Goal: Task Accomplishment & Management: Complete application form

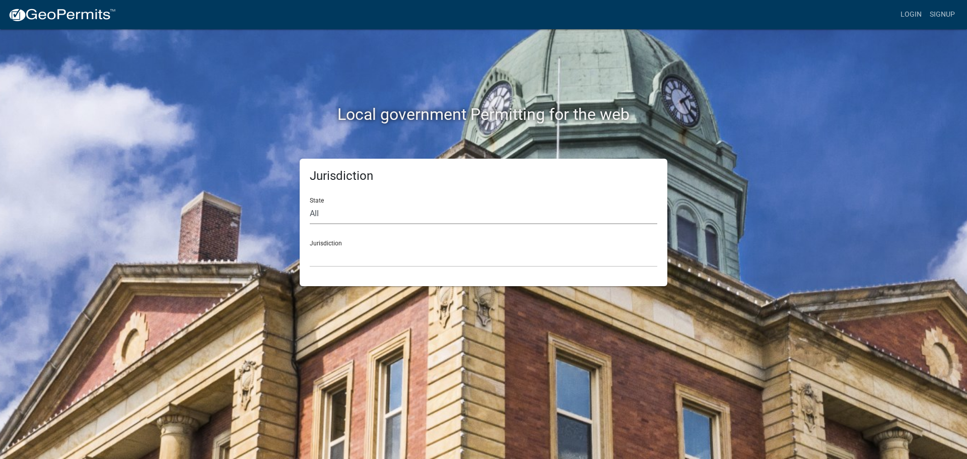
click at [373, 209] on select "All [US_STATE] [US_STATE] [US_STATE] [US_STATE] [US_STATE] [US_STATE] [US_STATE…" at bounding box center [483, 213] width 347 height 21
select select "[US_STATE]"
click at [310, 203] on select "All [US_STATE] [US_STATE] [US_STATE] [US_STATE] [US_STATE] [US_STATE] [US_STATE…" at bounding box center [483, 213] width 347 height 21
click at [356, 250] on select "City of [GEOGRAPHIC_DATA], [US_STATE] City of [GEOGRAPHIC_DATA], [US_STATE] Cit…" at bounding box center [483, 256] width 347 height 21
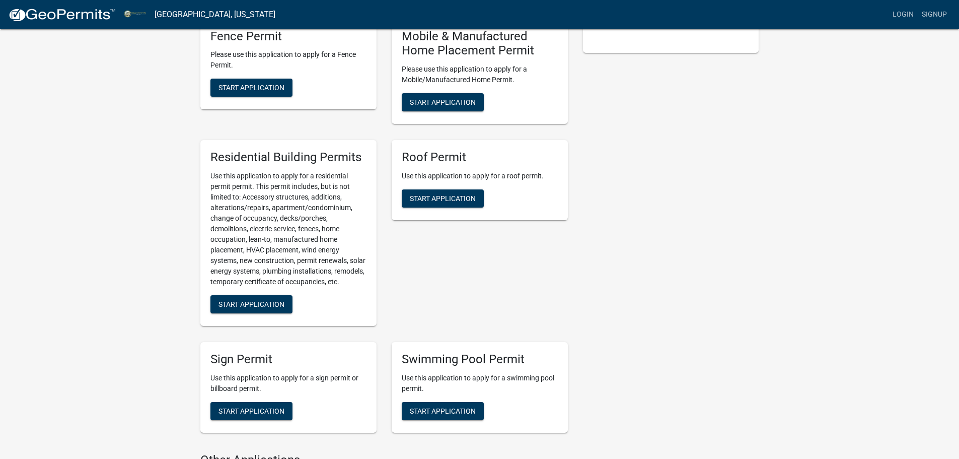
scroll to position [755, 0]
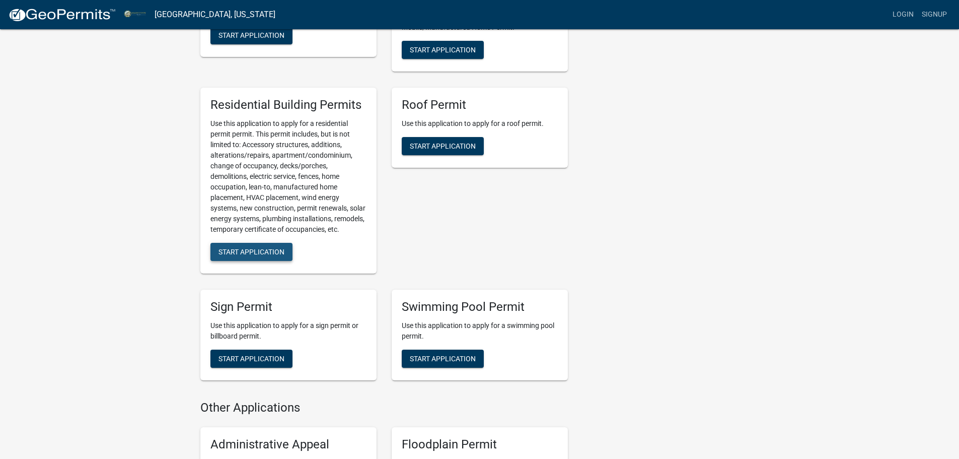
click at [242, 255] on span "Start Application" at bounding box center [251, 251] width 66 height 8
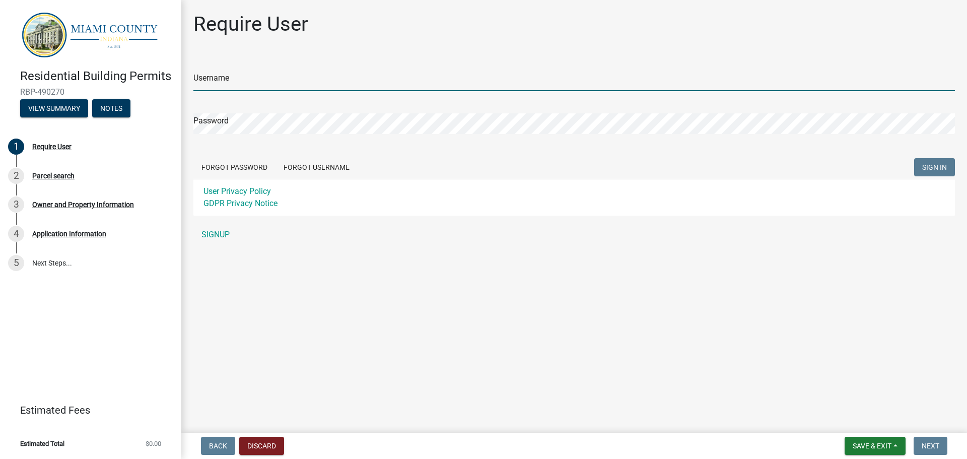
type input "Brittanyscott514"
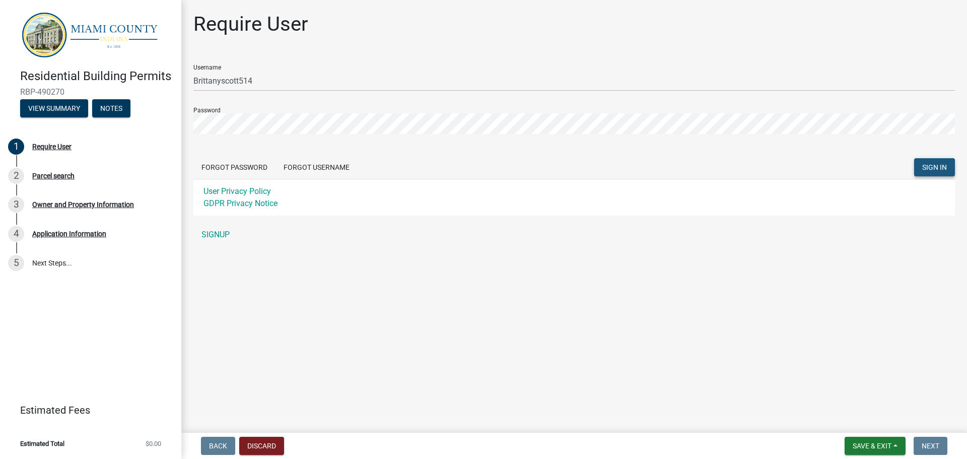
click at [927, 169] on span "SIGN IN" at bounding box center [934, 167] width 25 height 8
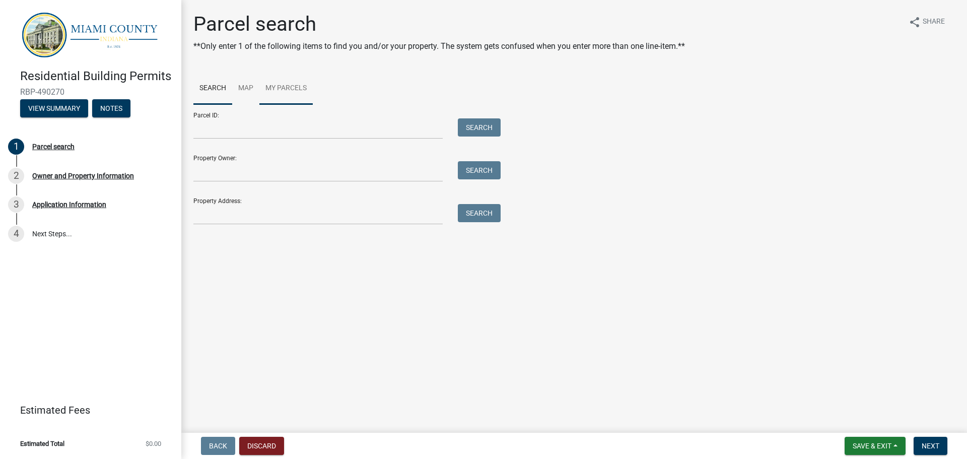
click at [287, 91] on link "My Parcels" at bounding box center [285, 88] width 53 height 32
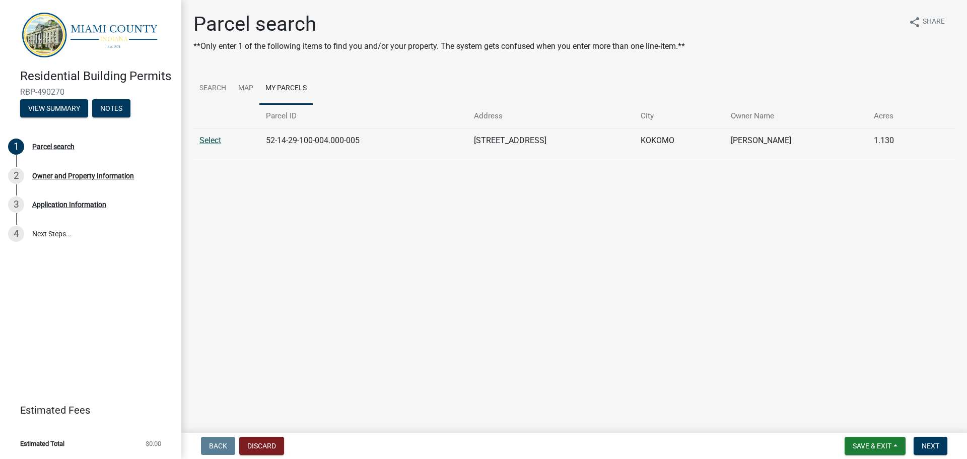
click at [211, 137] on link "Select" at bounding box center [210, 140] width 22 height 10
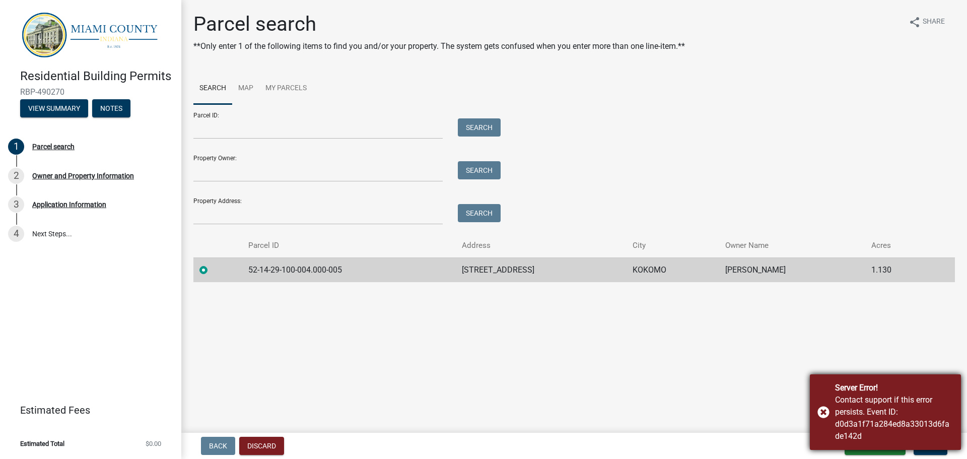
click at [822, 411] on div "Server Error! Contact support if this error persists. Event ID: d0d3a1f71a284ed…" at bounding box center [884, 412] width 151 height 76
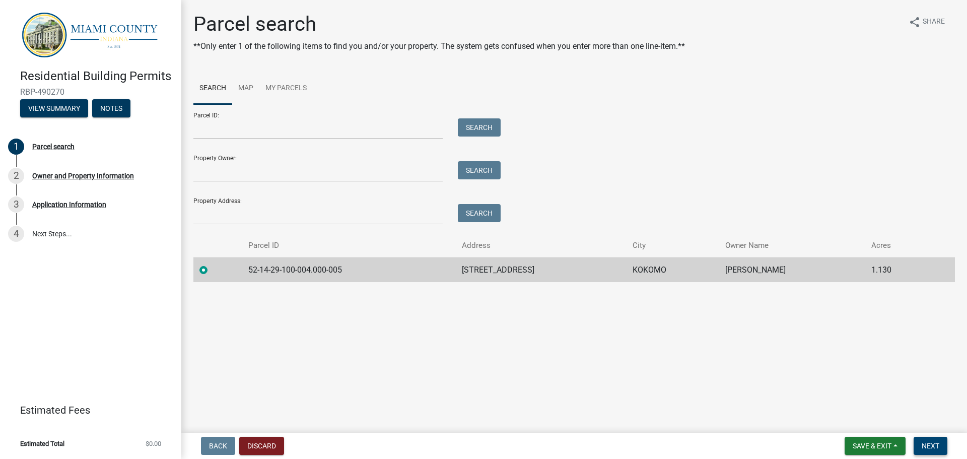
click at [933, 438] on button "Next" at bounding box center [930, 445] width 34 height 18
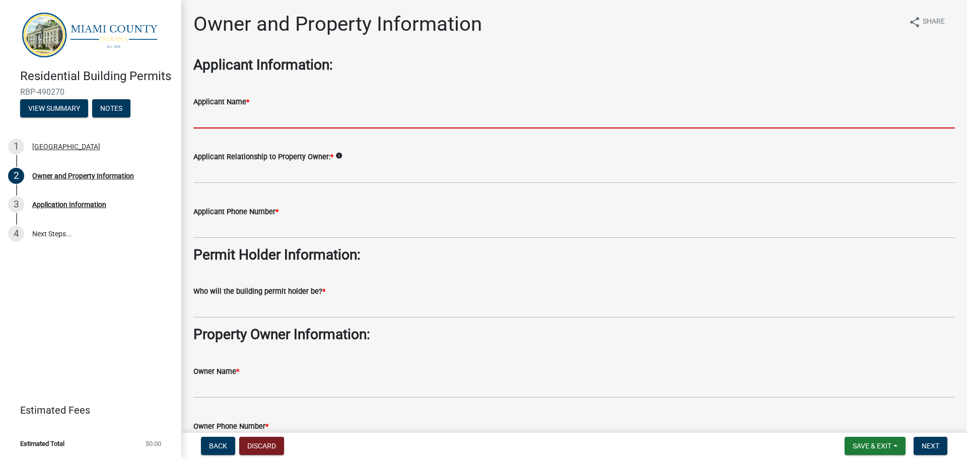
click at [269, 111] on input "Applicant Name *" at bounding box center [573, 118] width 761 height 21
click at [217, 120] on input "Applicant Name *" at bounding box center [573, 118] width 761 height 21
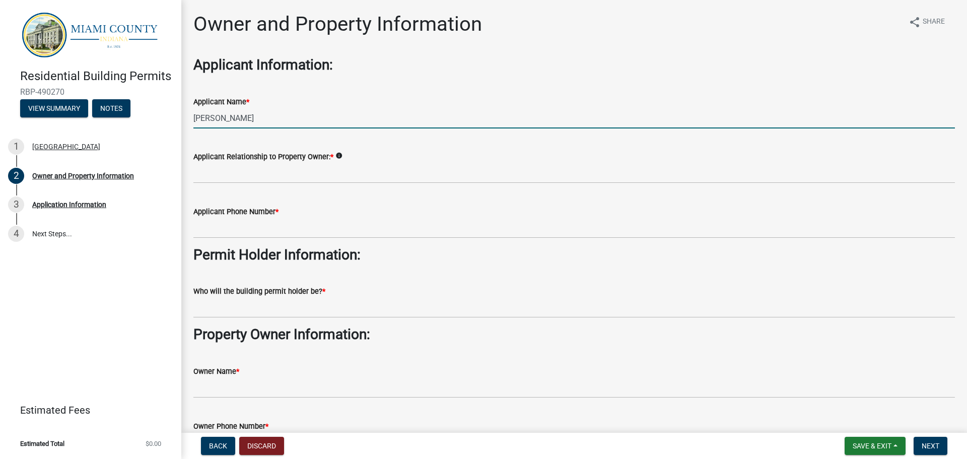
type input "[PERSON_NAME]"
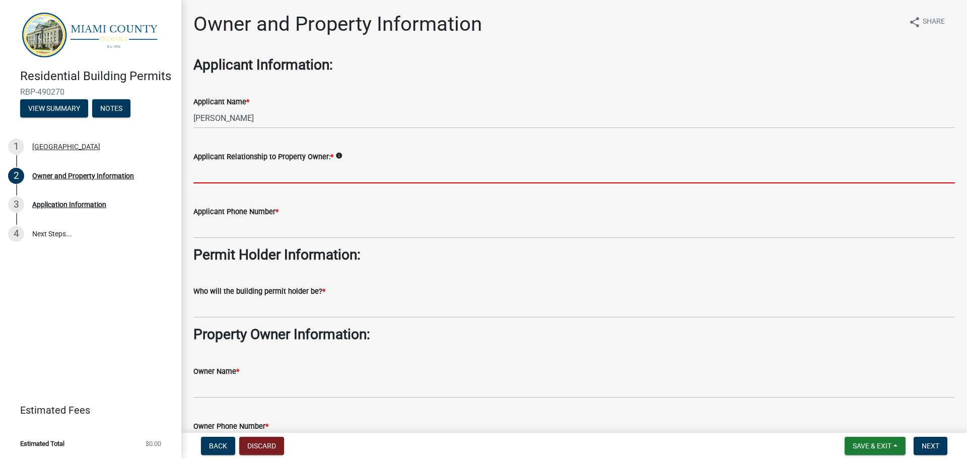
type input "w"
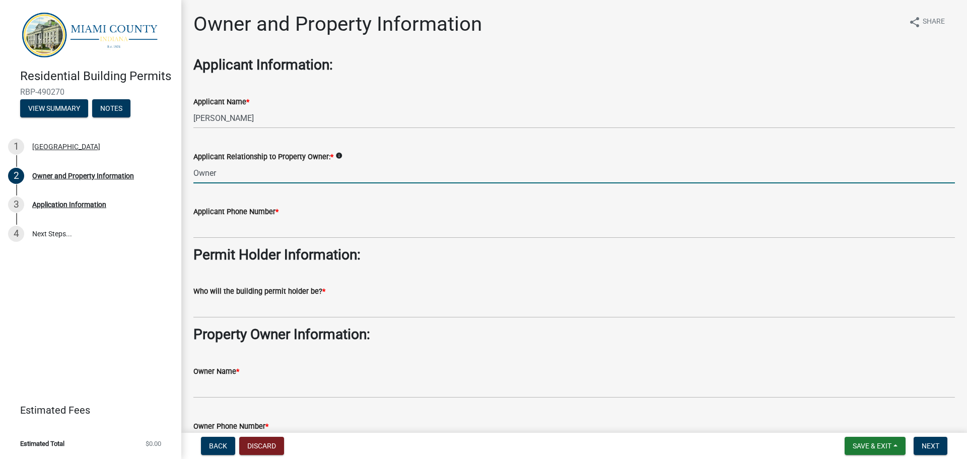
type input "Owner"
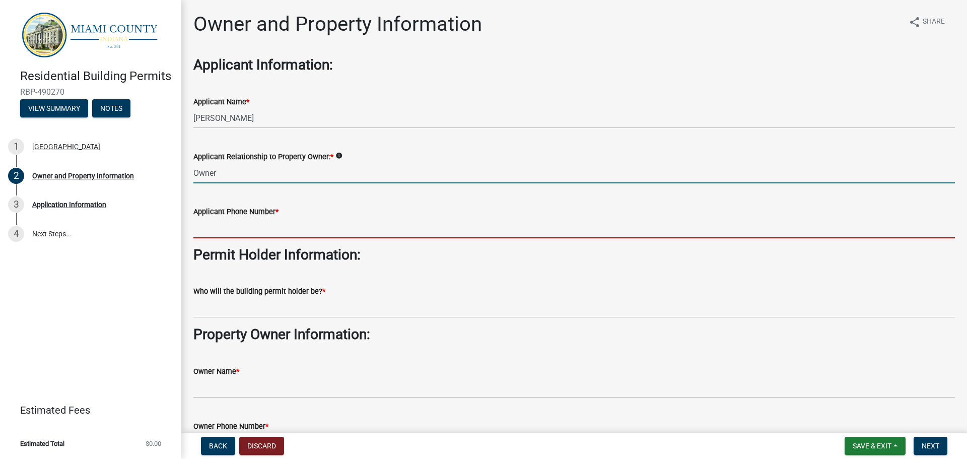
click at [236, 226] on input "Applicant Phone Number *" at bounding box center [573, 227] width 761 height 21
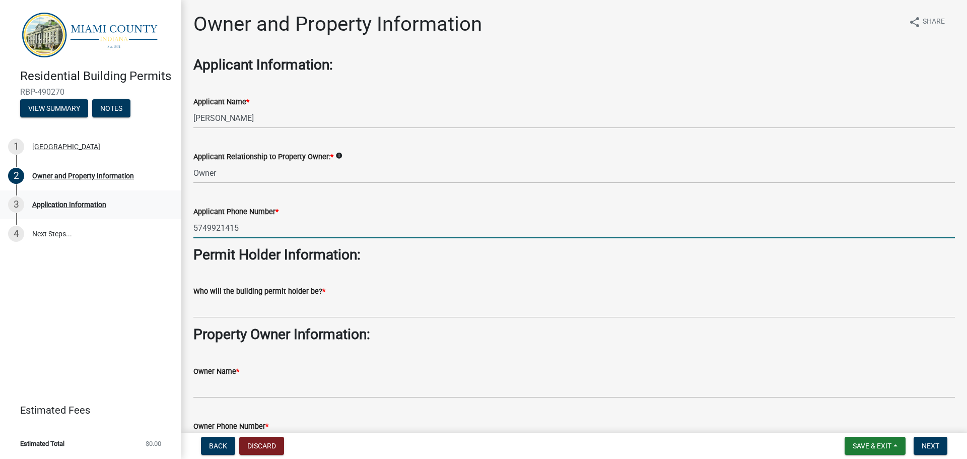
type input "5749921415"
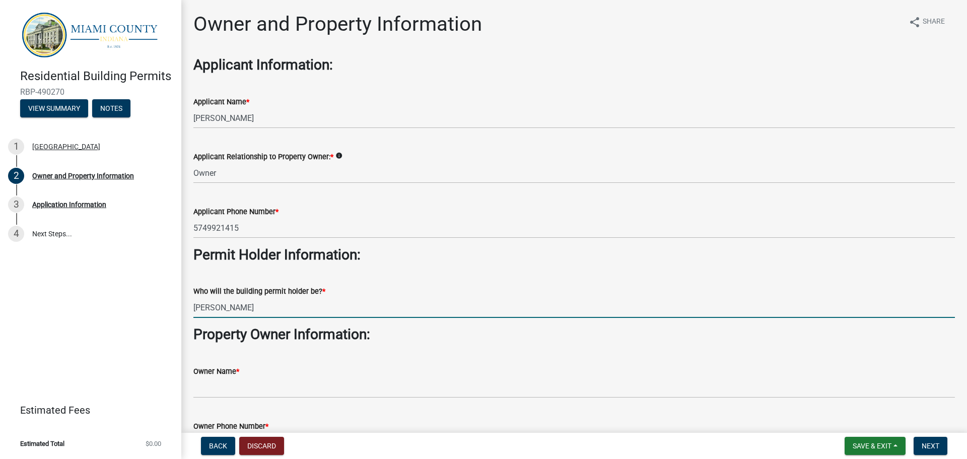
type input "[PERSON_NAME]"
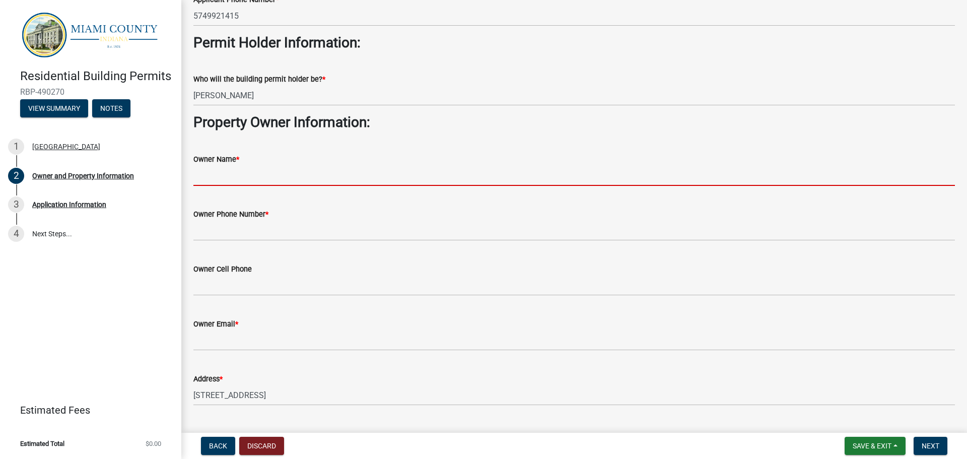
scroll to position [252, 0]
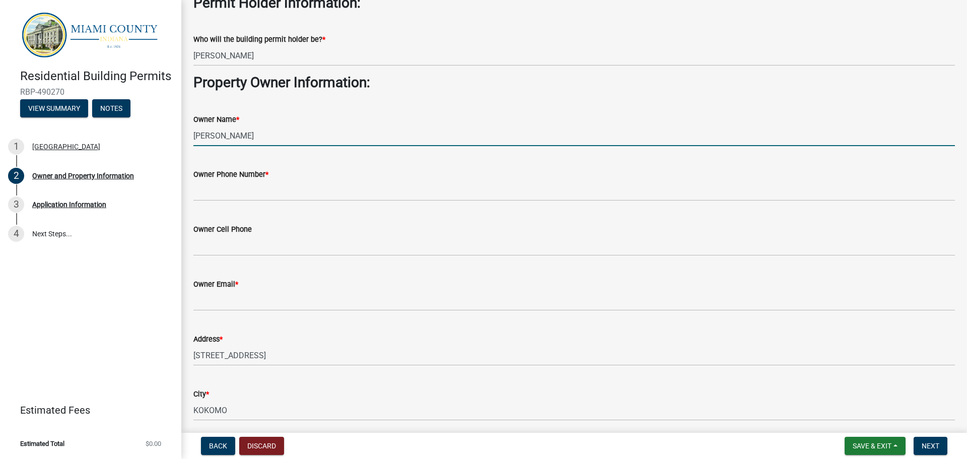
type input "[PERSON_NAME]"
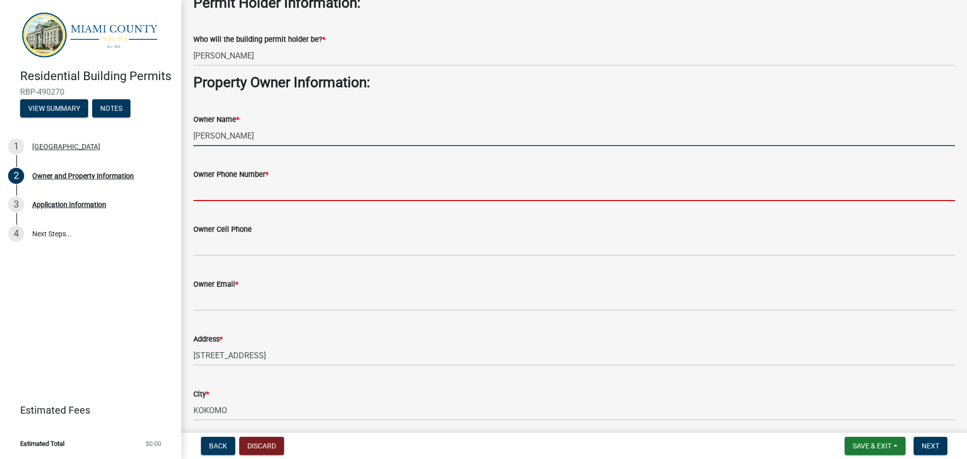
click at [214, 187] on input "Owner Phone Number *" at bounding box center [573, 190] width 761 height 21
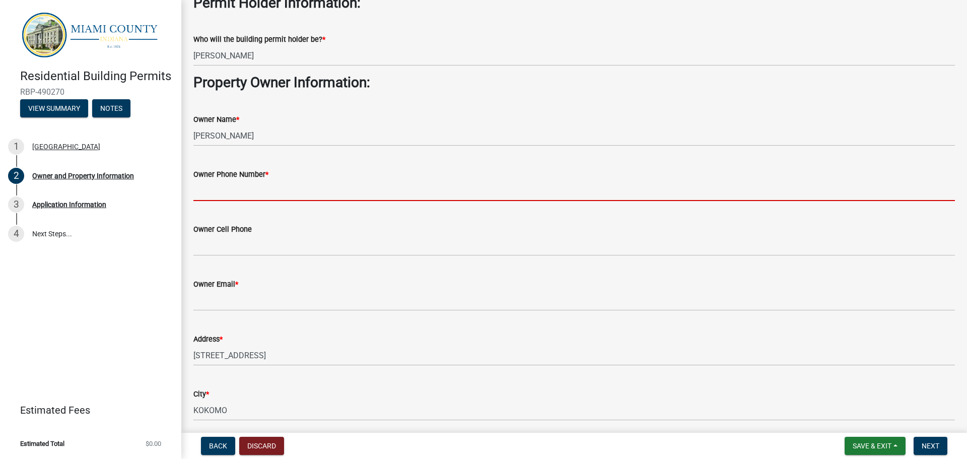
type input "5749921415"
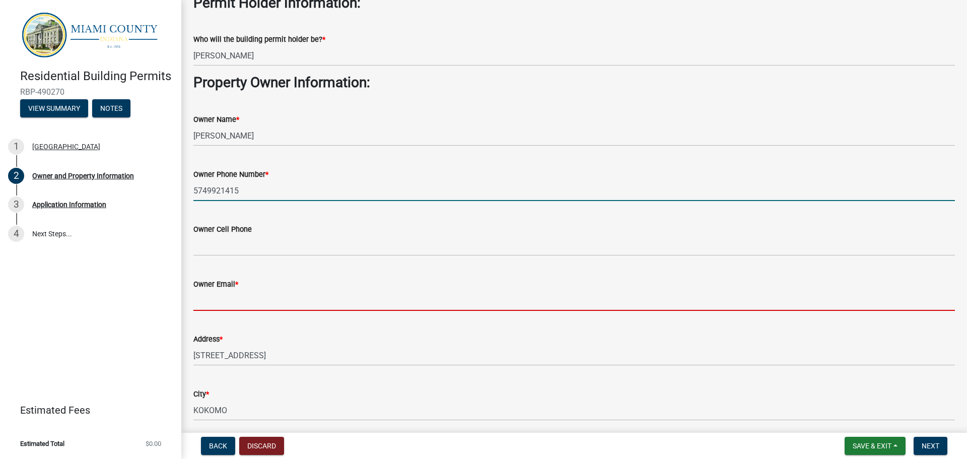
type input "[EMAIL_ADDRESS][DOMAIN_NAME]"
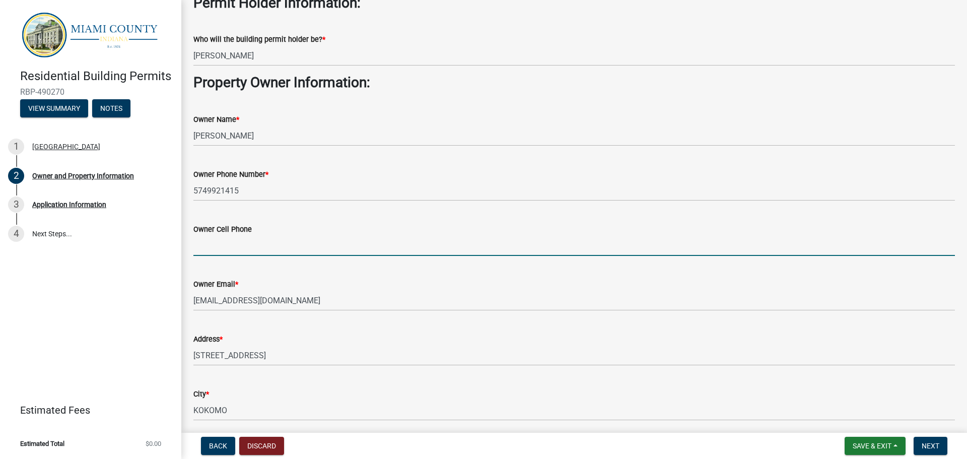
click at [232, 242] on input "Owner Cell Phone" at bounding box center [573, 245] width 761 height 21
type input "5749921415"
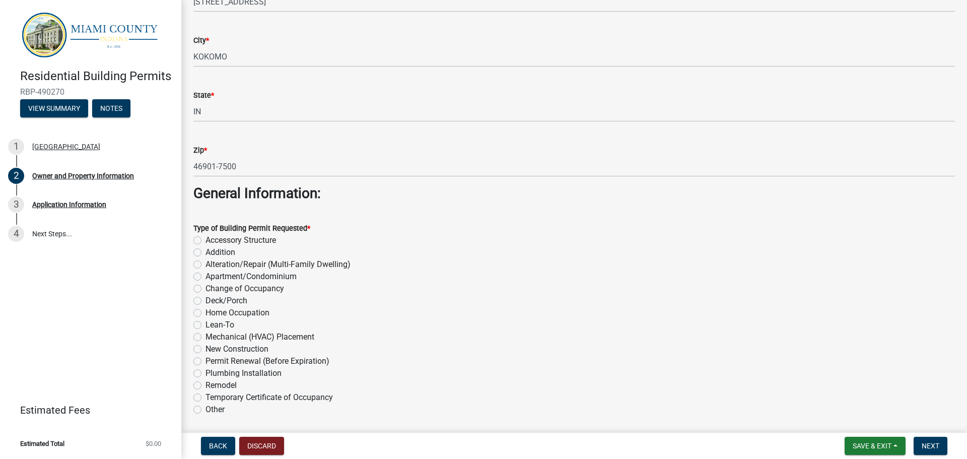
scroll to position [956, 0]
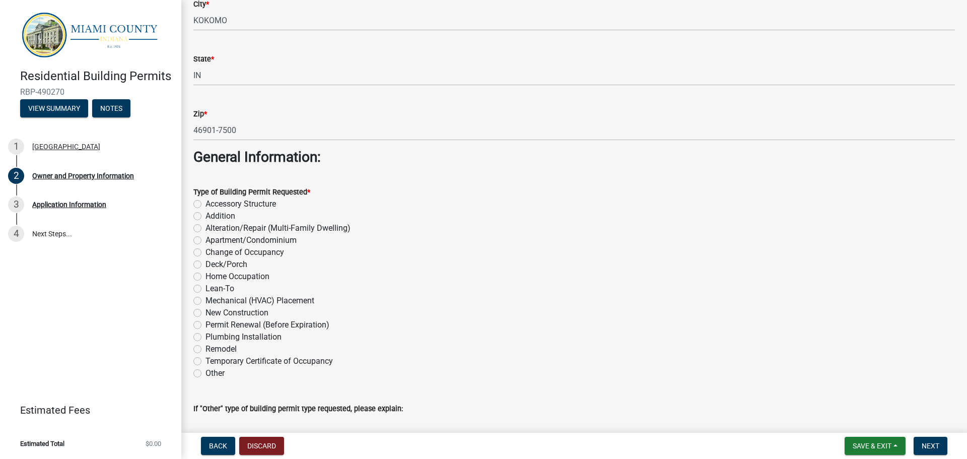
click at [205, 202] on label "Accessory Structure" at bounding box center [240, 204] width 70 height 12
click at [205, 202] on input "Accessory Structure" at bounding box center [208, 201] width 7 height 7
radio input "true"
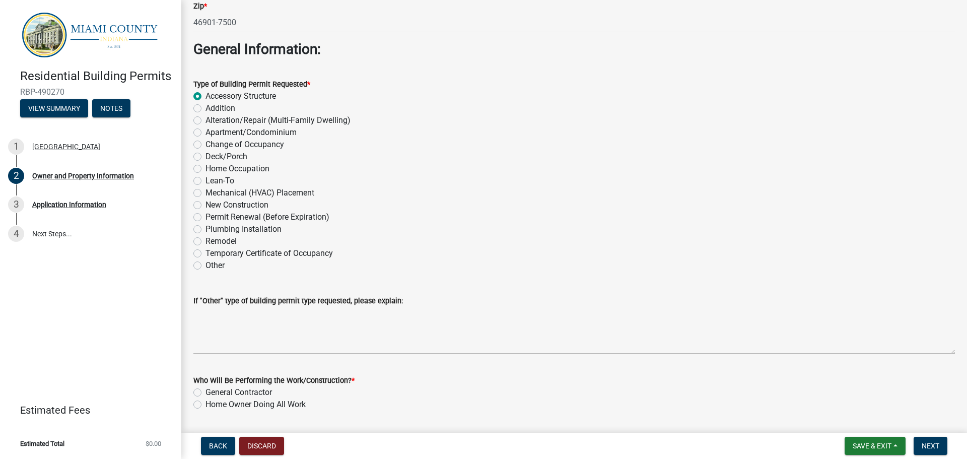
scroll to position [1094, 0]
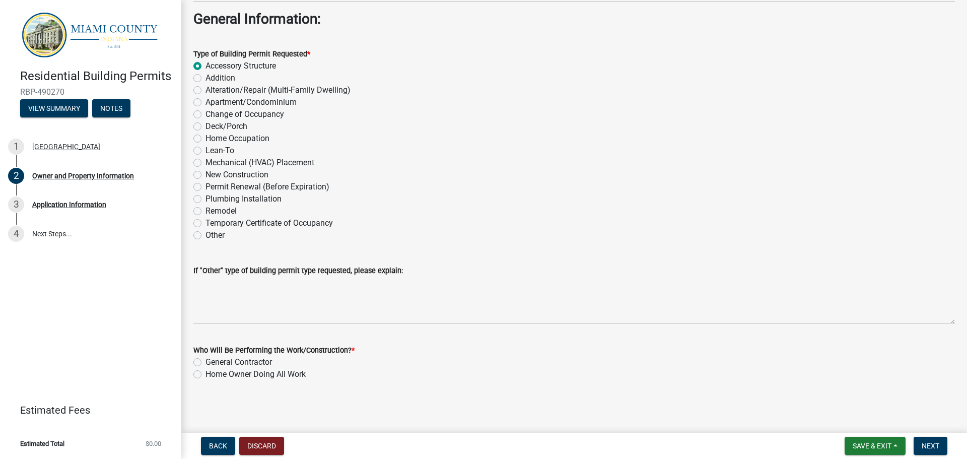
click at [205, 360] on label "General Contractor" at bounding box center [238, 362] width 66 height 12
click at [205, 360] on input "General Contractor" at bounding box center [208, 359] width 7 height 7
radio input "true"
click at [932, 443] on span "Next" at bounding box center [930, 445] width 18 height 8
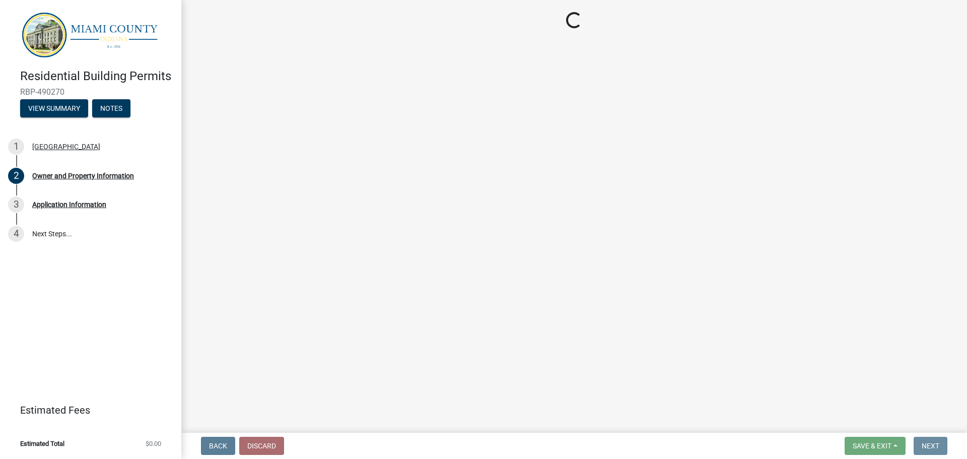
scroll to position [0, 0]
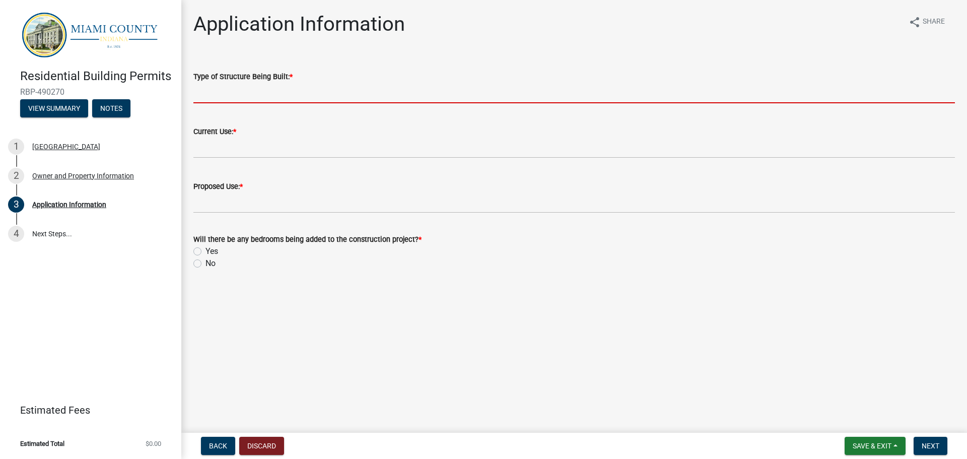
click at [256, 86] on input "Type of Structure Being Built: *" at bounding box center [573, 93] width 761 height 21
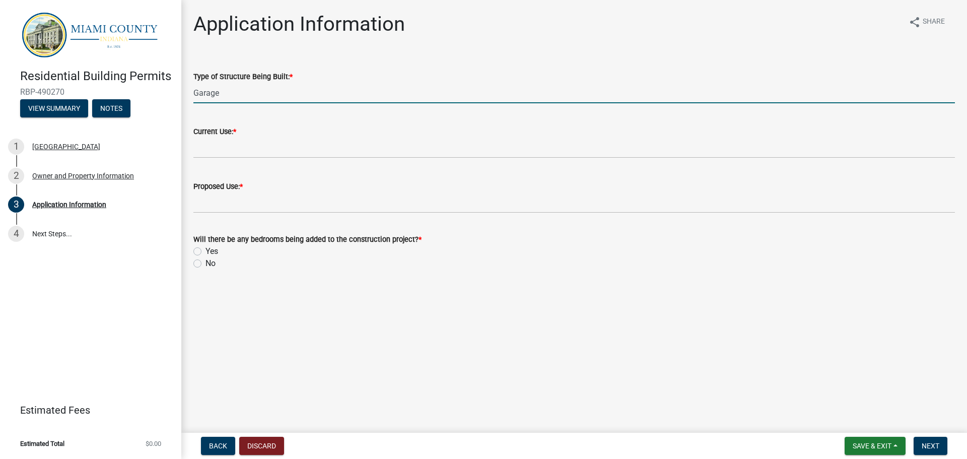
type input "Garage"
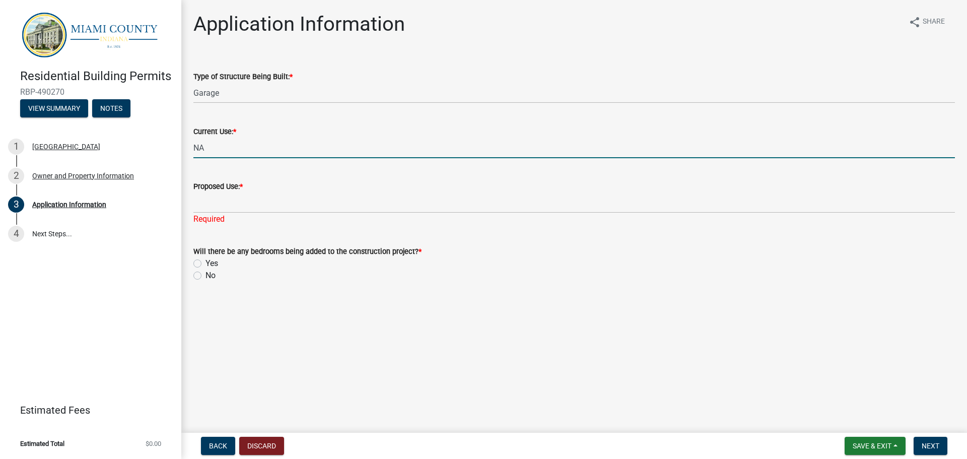
type input "NA"
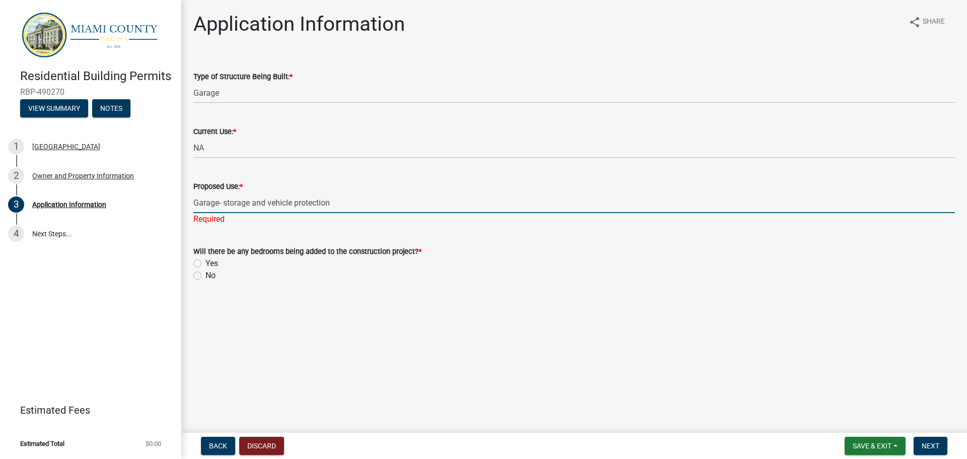
type input "Garage- storage and vehicle protection"
click at [197, 276] on wm-data-entity-input "Will there be any bedrooms being added to the construction project? * Yes No" at bounding box center [573, 261] width 761 height 57
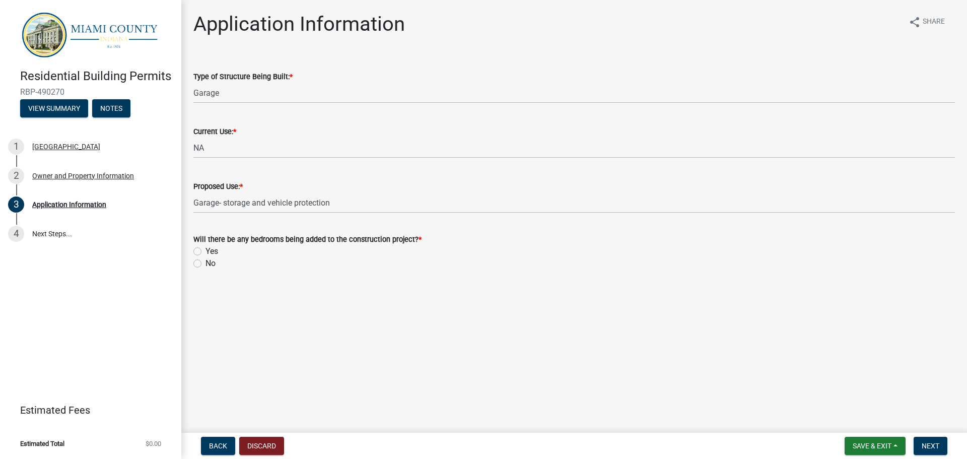
click at [205, 262] on label "No" at bounding box center [210, 263] width 10 height 12
click at [205, 262] on input "No" at bounding box center [208, 260] width 7 height 7
radio input "true"
click at [942, 442] on button "Next" at bounding box center [930, 445] width 34 height 18
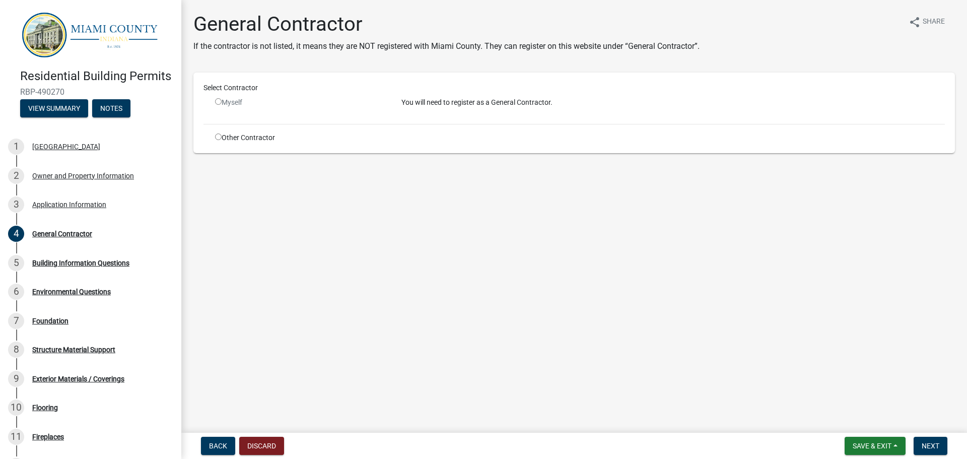
click at [216, 136] on input "radio" at bounding box center [218, 136] width 7 height 7
radio input "true"
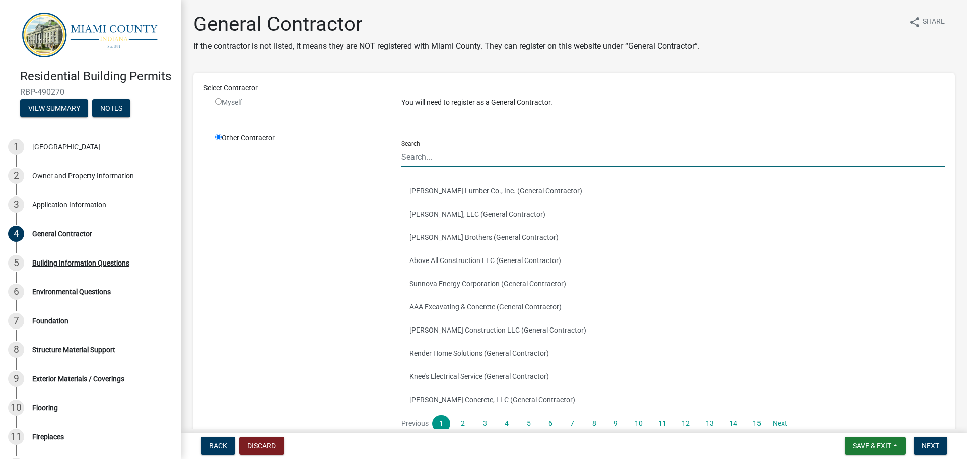
click at [447, 158] on input "Search" at bounding box center [672, 156] width 543 height 21
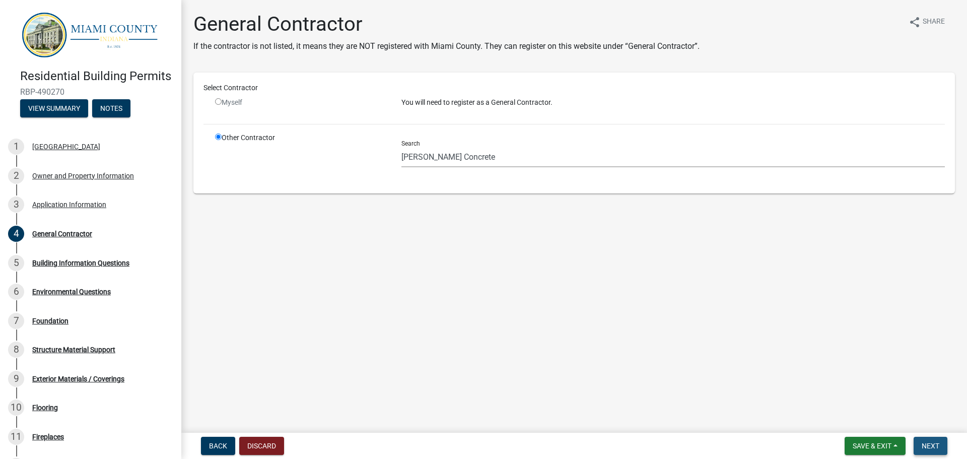
click at [938, 444] on span "Next" at bounding box center [930, 445] width 18 height 8
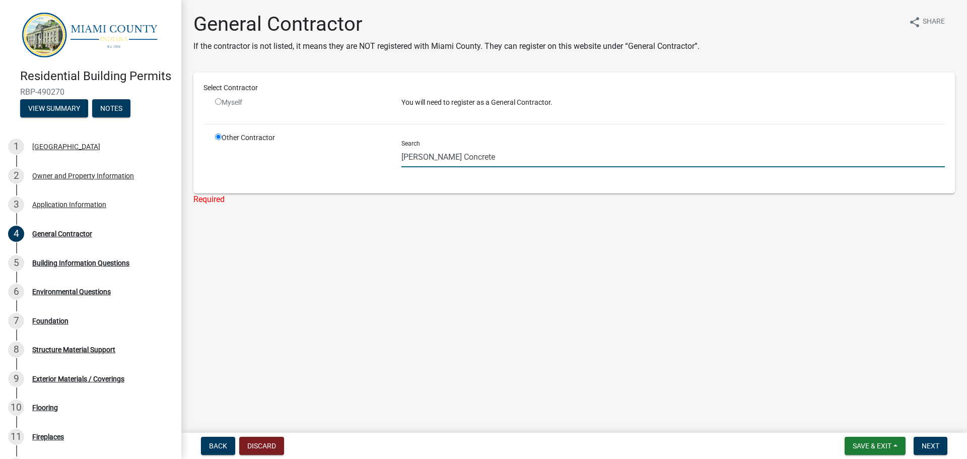
click at [490, 158] on input "[PERSON_NAME] Concrete" at bounding box center [672, 156] width 543 height 21
type input "[PERSON_NAME] Concrete and Sunrise Structure"
drag, startPoint x: 578, startPoint y: 155, endPoint x: 166, endPoint y: 145, distance: 411.9
click at [166, 145] on div "Residential Building Permits RBP-490270 View Summary Notes [GEOGRAPHIC_DATA] 2 …" at bounding box center [483, 229] width 967 height 459
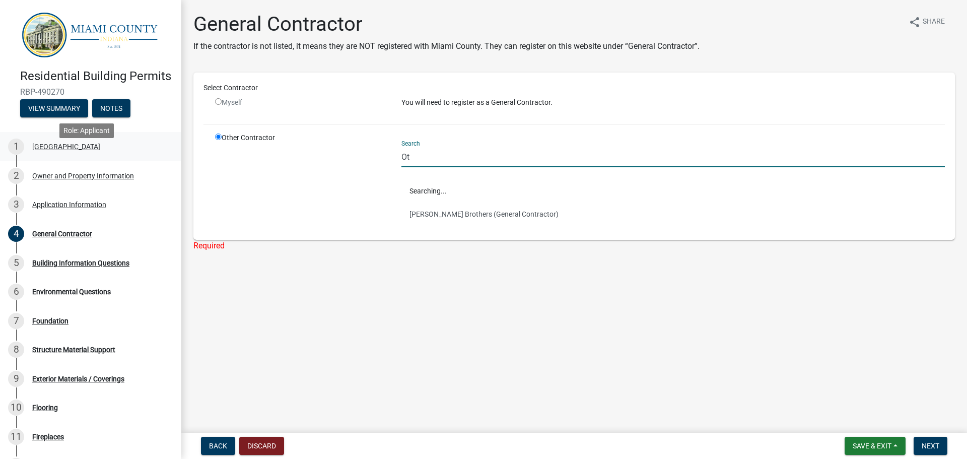
type input "O"
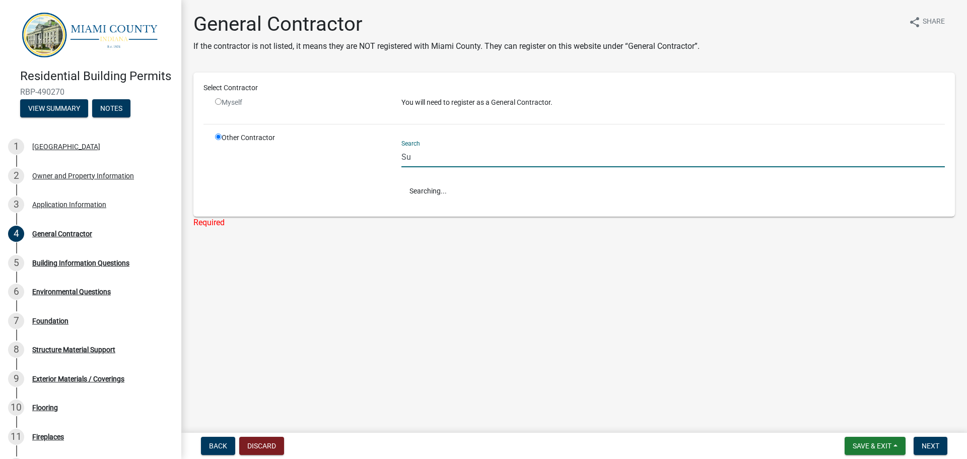
type input "S"
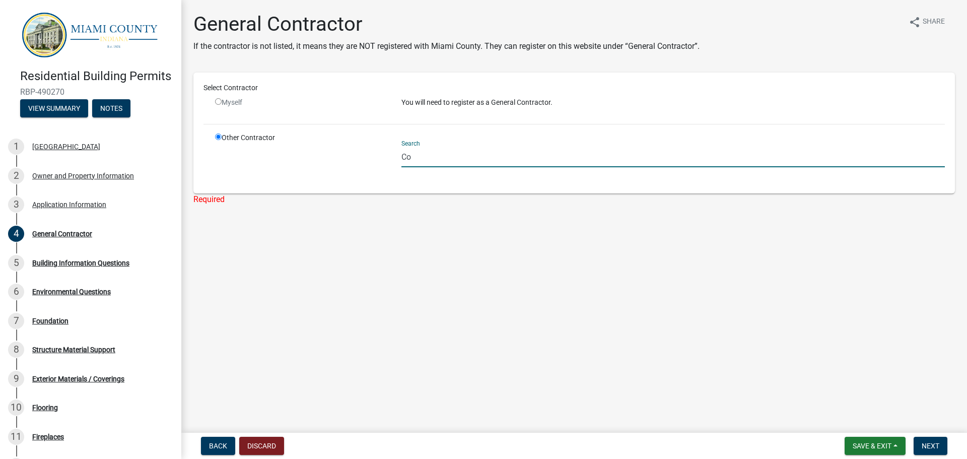
type input "C"
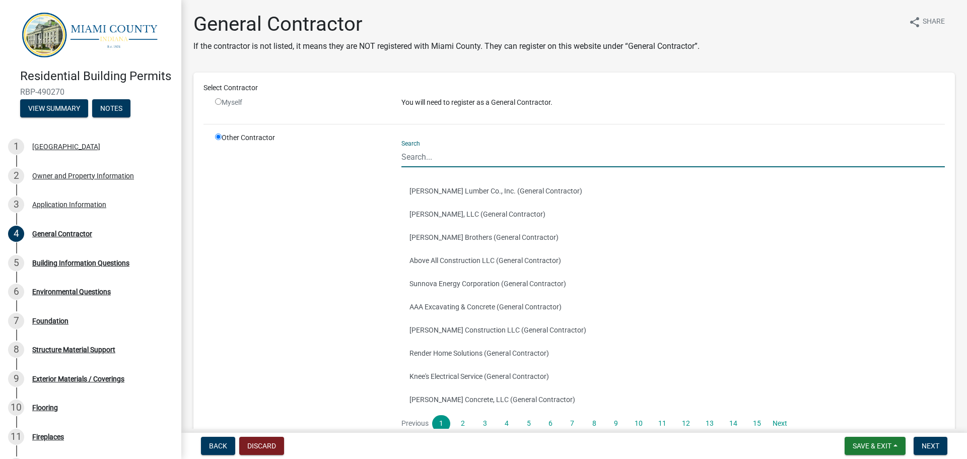
type input "C"
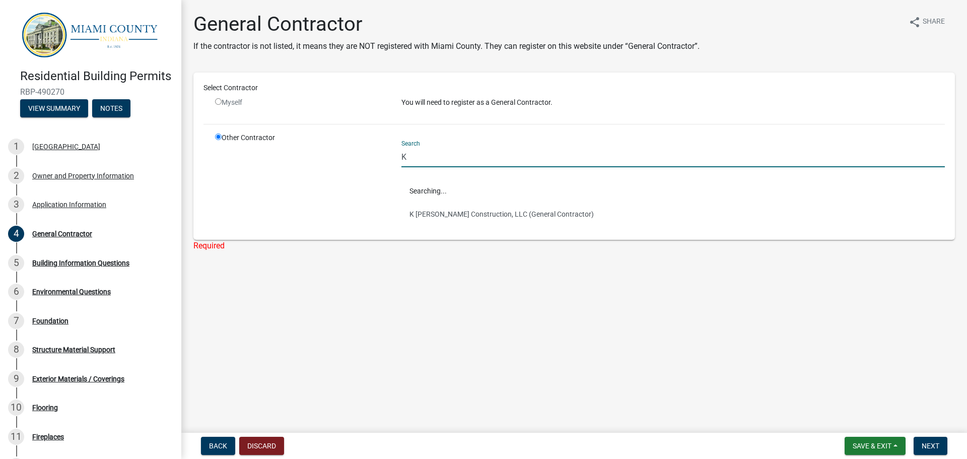
type input "K"
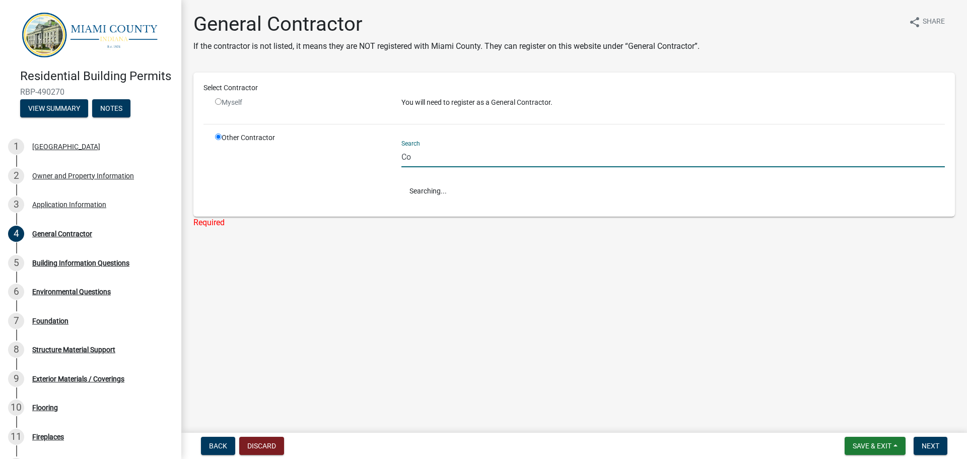
type input "C"
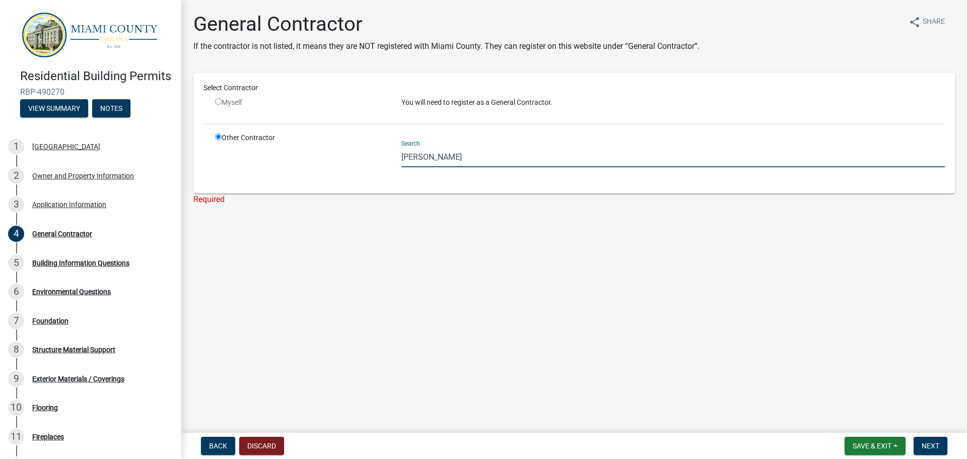
type input "[PERSON_NAME]"
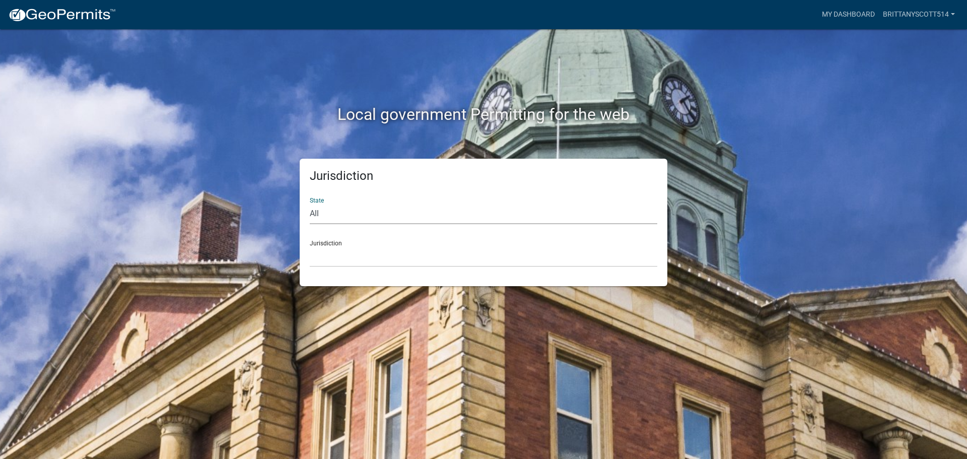
click at [330, 214] on select "All [US_STATE] [US_STATE] [US_STATE] [US_STATE] [US_STATE] [US_STATE] [US_STATE…" at bounding box center [483, 213] width 347 height 21
select select "[US_STATE]"
click at [310, 203] on select "All [US_STATE] [US_STATE] [US_STATE] [US_STATE] [US_STATE] [US_STATE] [US_STATE…" at bounding box center [483, 213] width 347 height 21
click at [339, 258] on select "City of [GEOGRAPHIC_DATA], [US_STATE] City of [GEOGRAPHIC_DATA], [US_STATE] Cit…" at bounding box center [483, 256] width 347 height 21
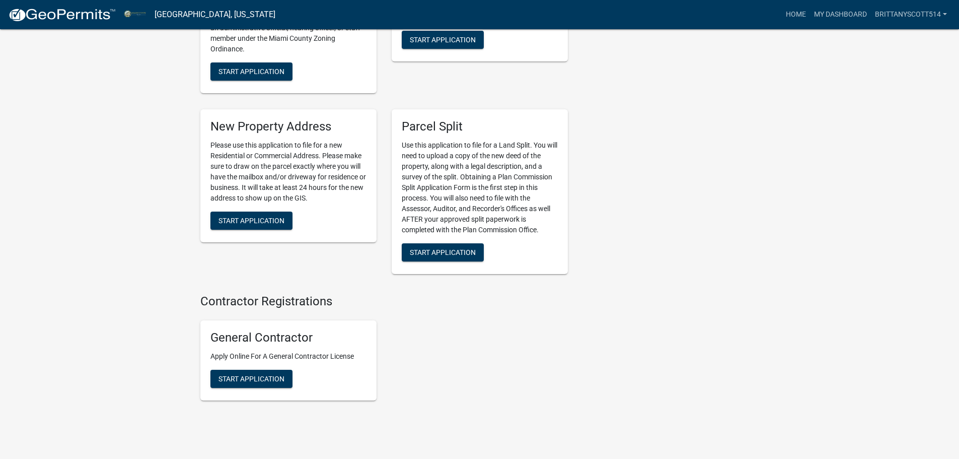
scroll to position [1439, 0]
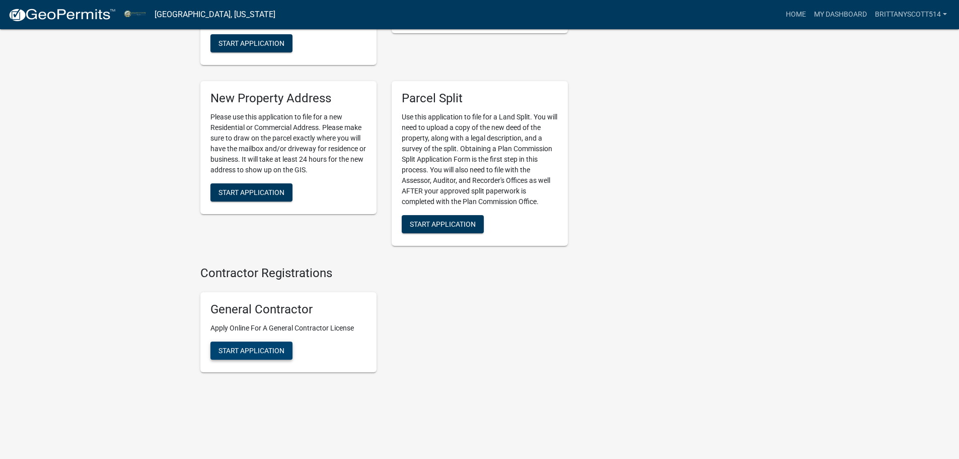
click at [236, 352] on span "Start Application" at bounding box center [251, 350] width 66 height 8
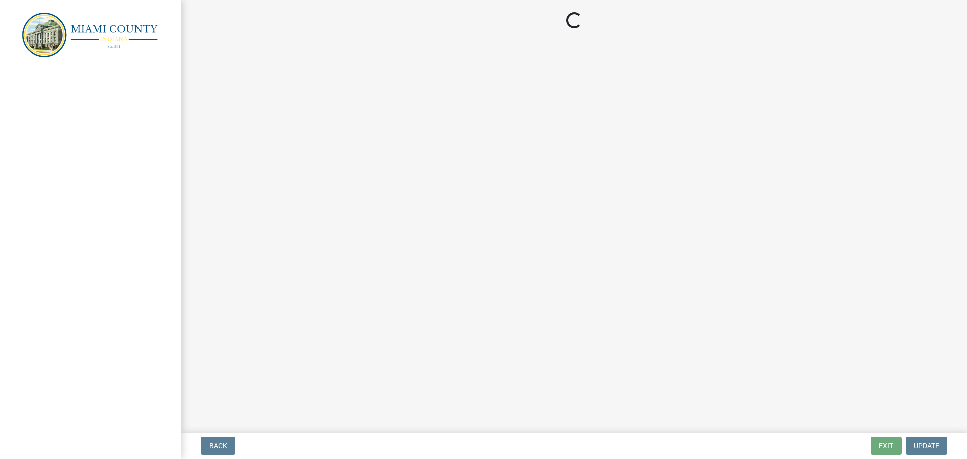
select select "IN"
